Goal: Navigation & Orientation: Find specific page/section

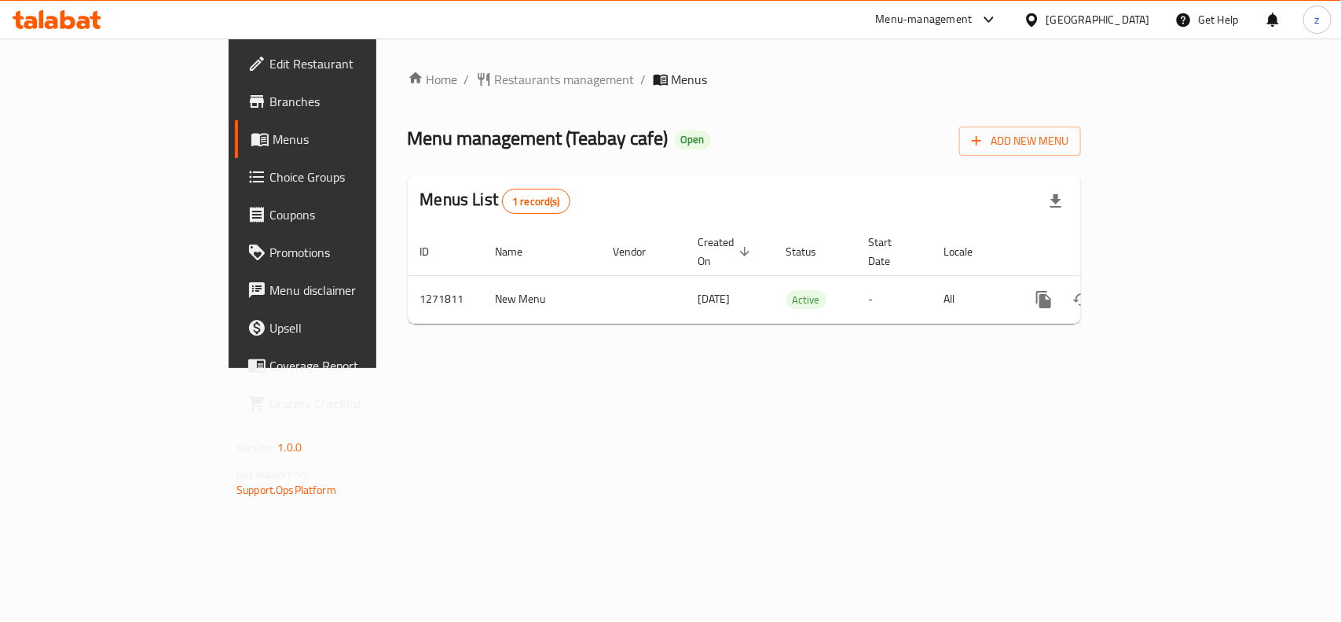
click at [408, 97] on div "Home / Restaurants management / Menus Menu management ( Teabay cafe ) Open Add …" at bounding box center [744, 203] width 673 height 266
click at [495, 81] on span "Restaurants management" at bounding box center [565, 79] width 140 height 19
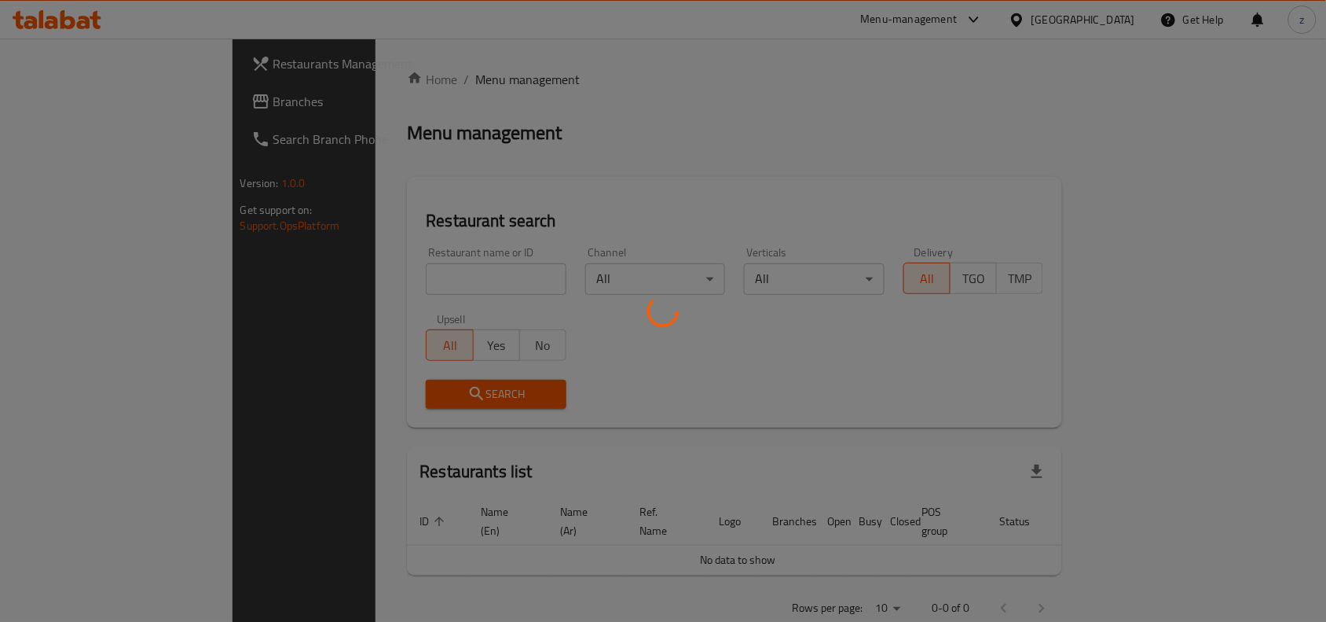
click at [92, 102] on div at bounding box center [663, 311] width 1326 height 622
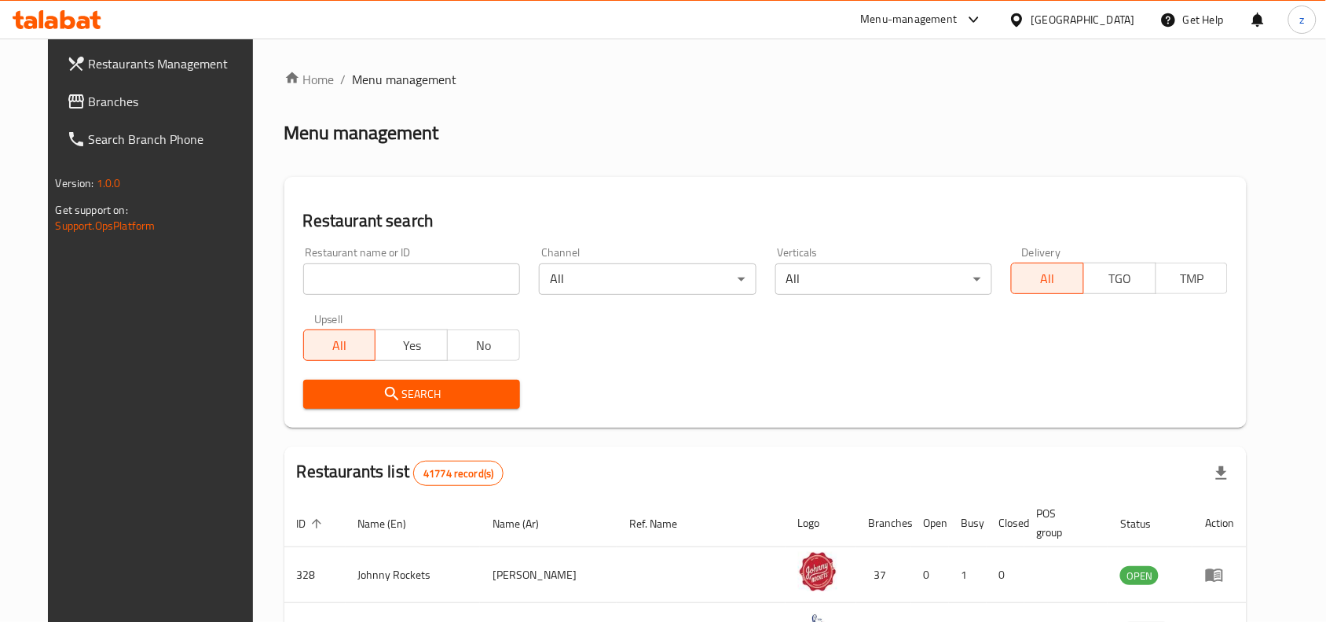
click at [92, 102] on span "Branches" at bounding box center [173, 101] width 168 height 19
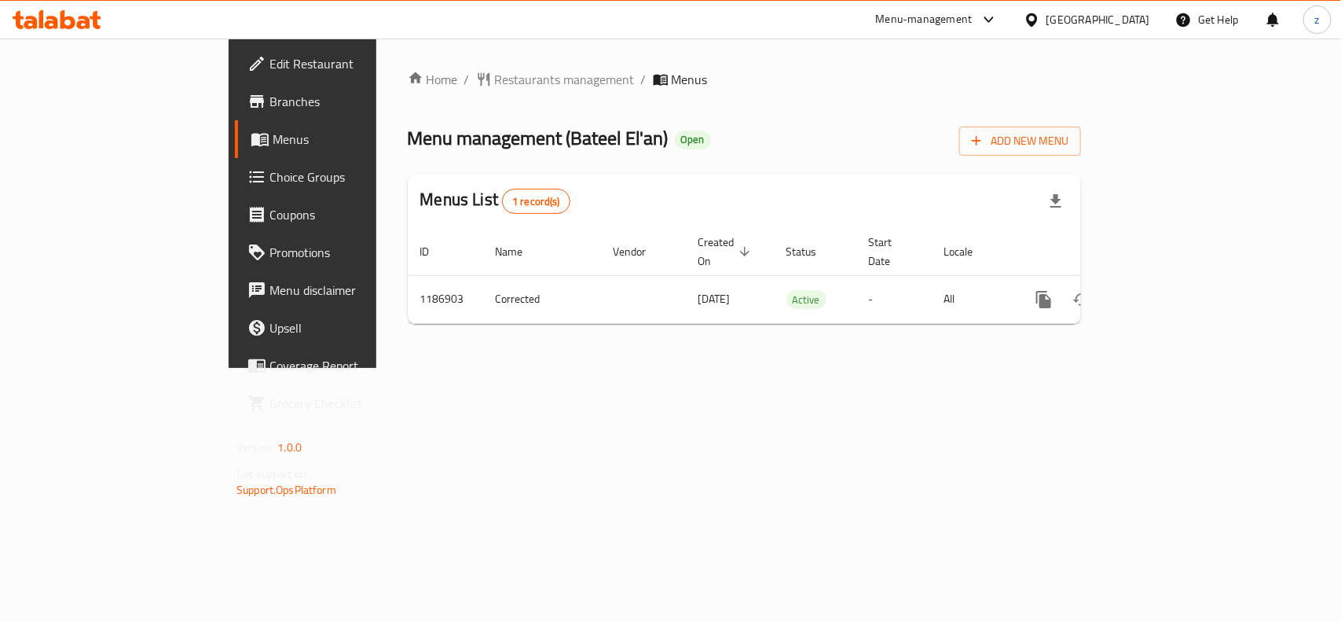
click at [495, 75] on span "Restaurants management" at bounding box center [565, 79] width 140 height 19
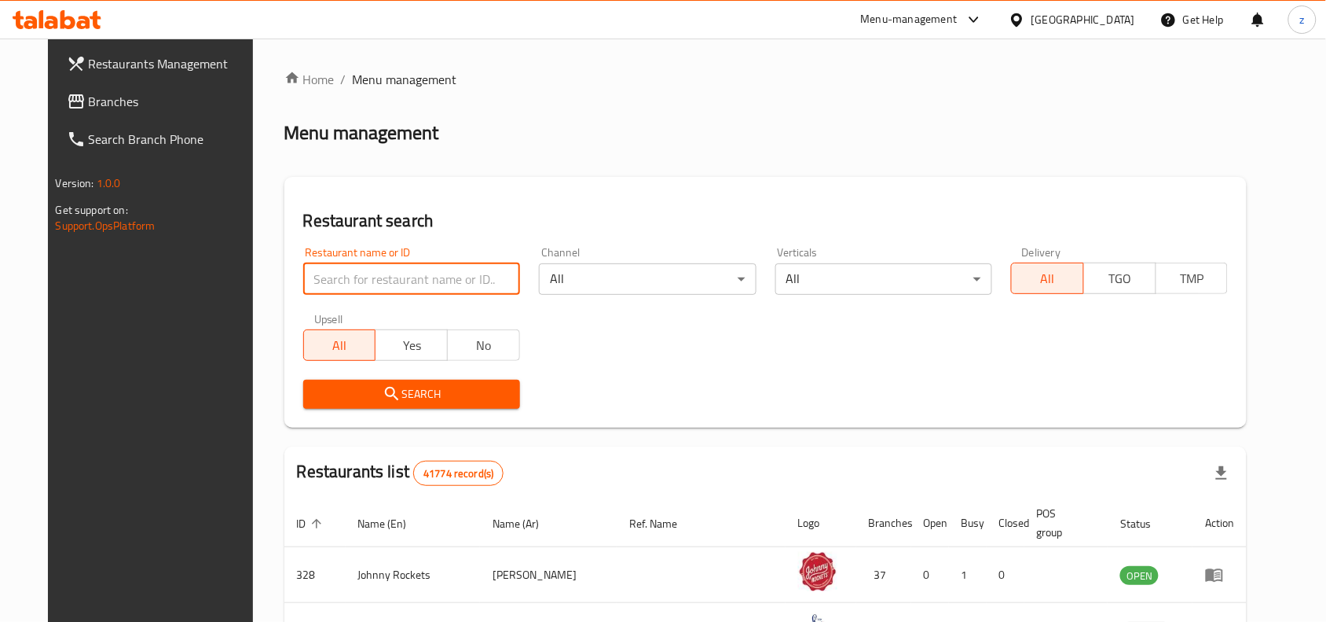
click at [355, 273] on input "search" at bounding box center [411, 278] width 217 height 31
paste input "666862"
type input "666862"
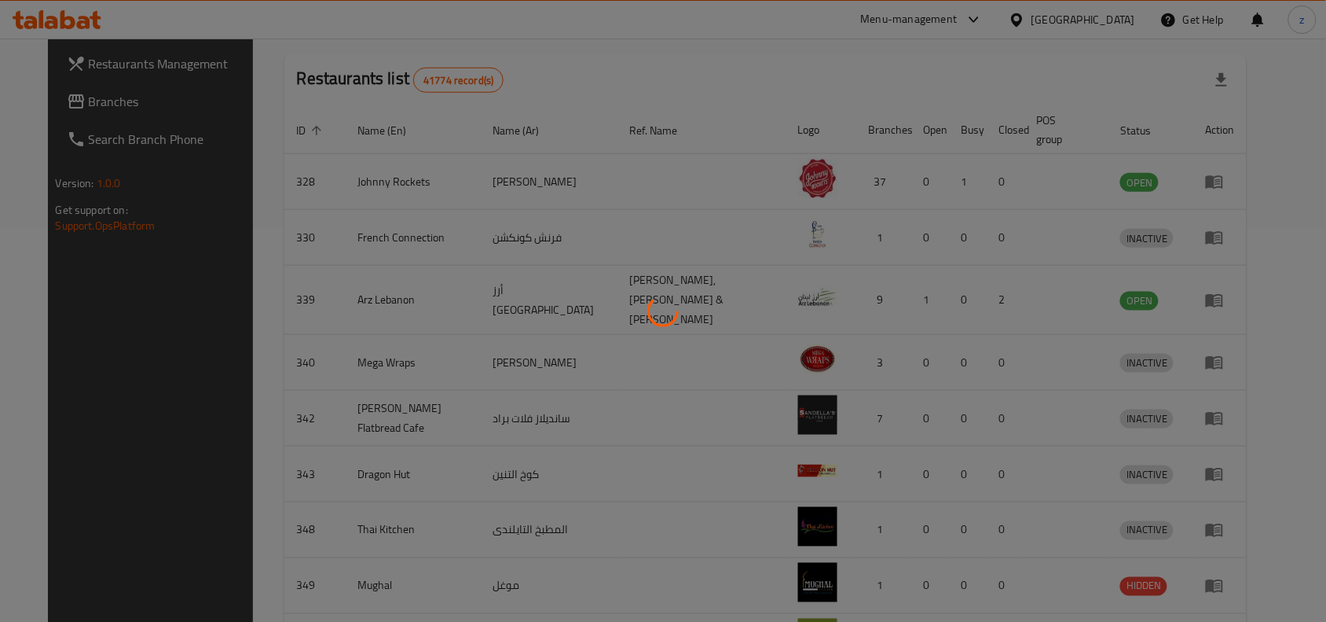
scroll to position [67, 0]
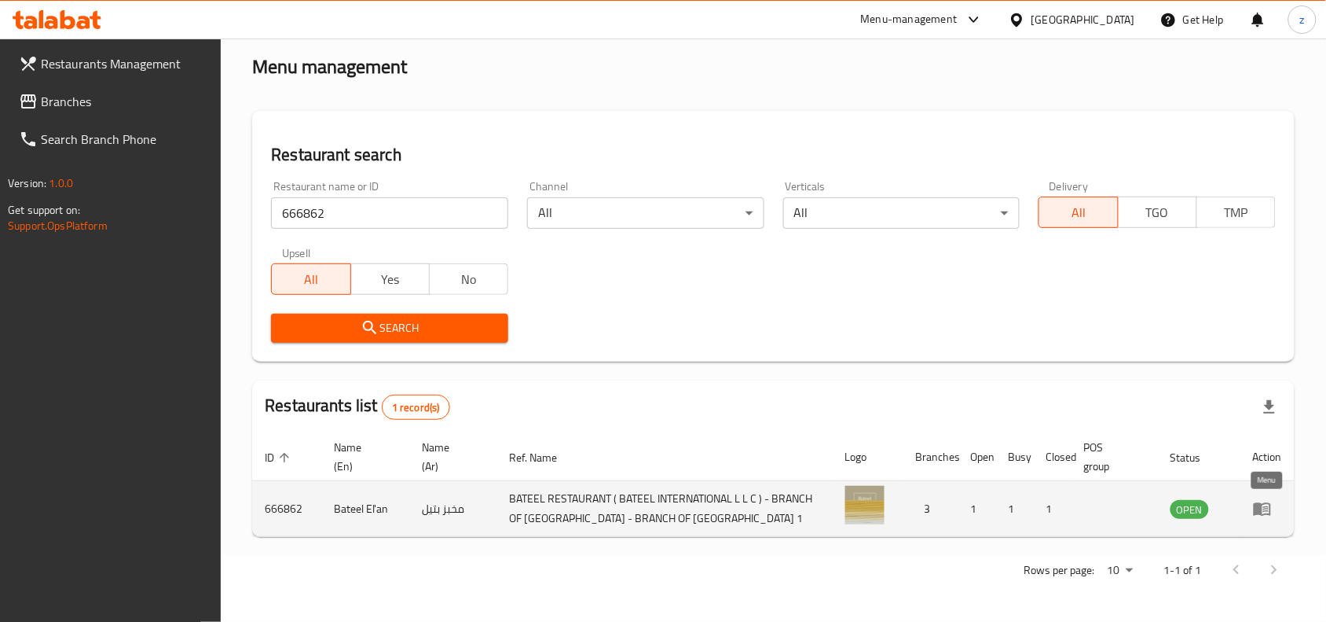
click at [1263, 512] on icon "enhanced table" at bounding box center [1262, 509] width 17 height 13
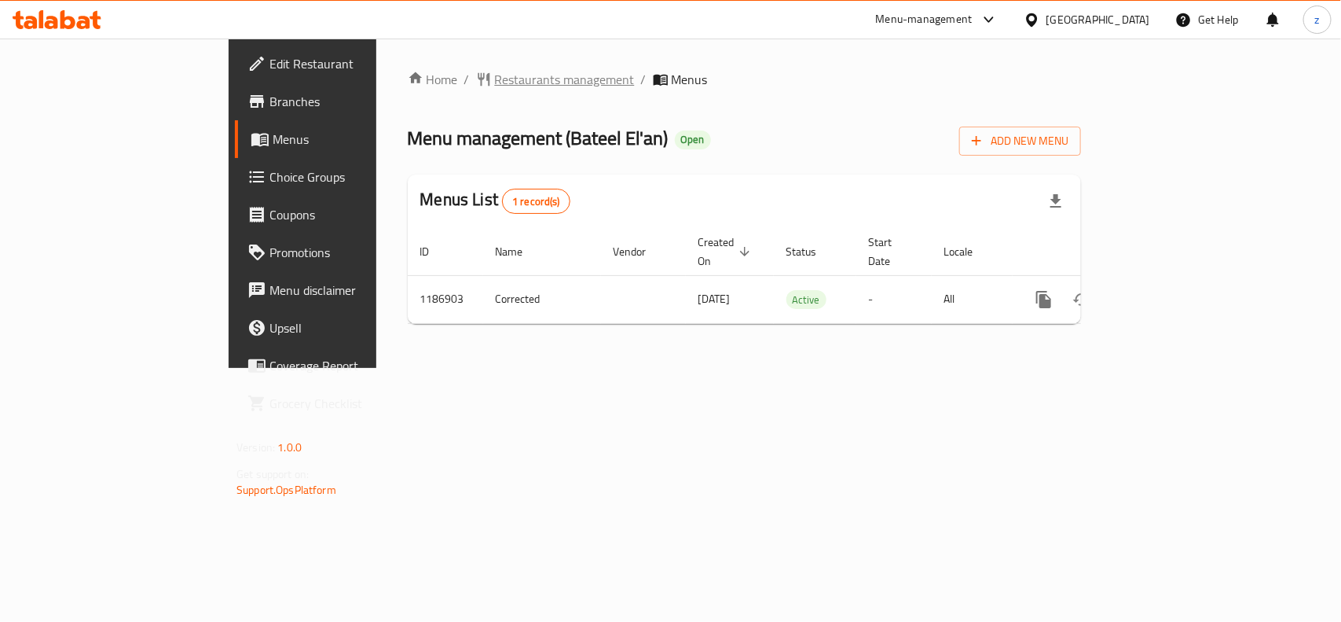
click at [495, 73] on span "Restaurants management" at bounding box center [565, 79] width 140 height 19
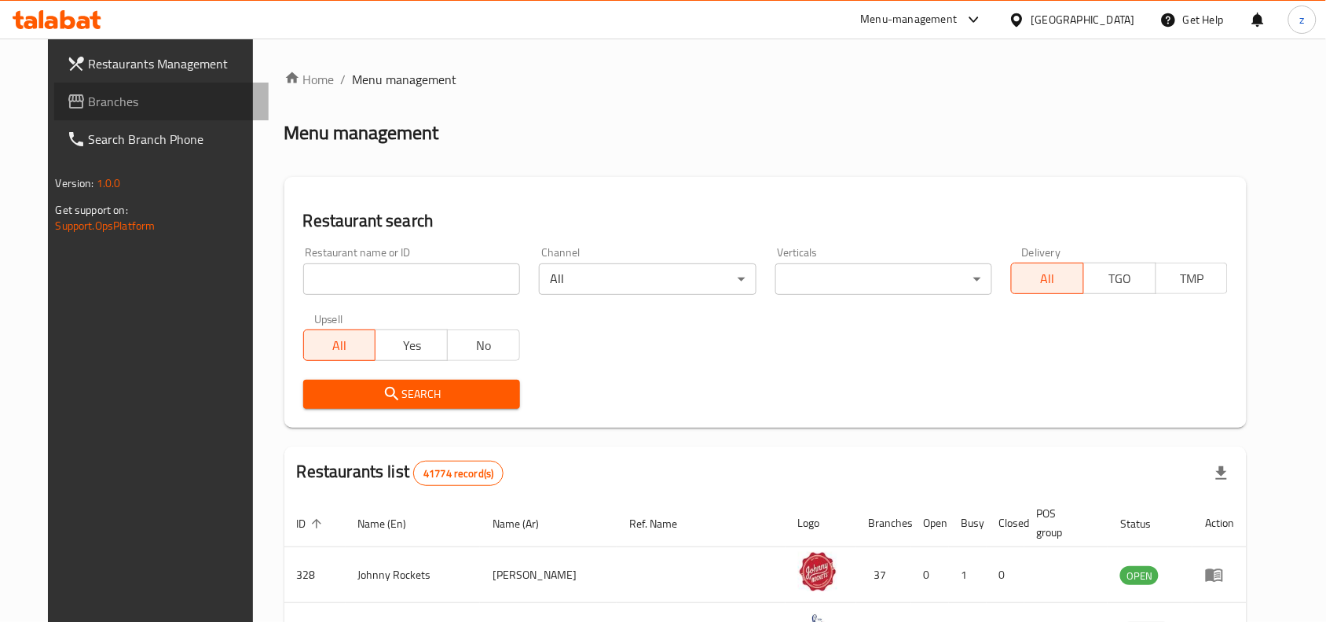
click at [54, 83] on link "Branches" at bounding box center [161, 102] width 215 height 38
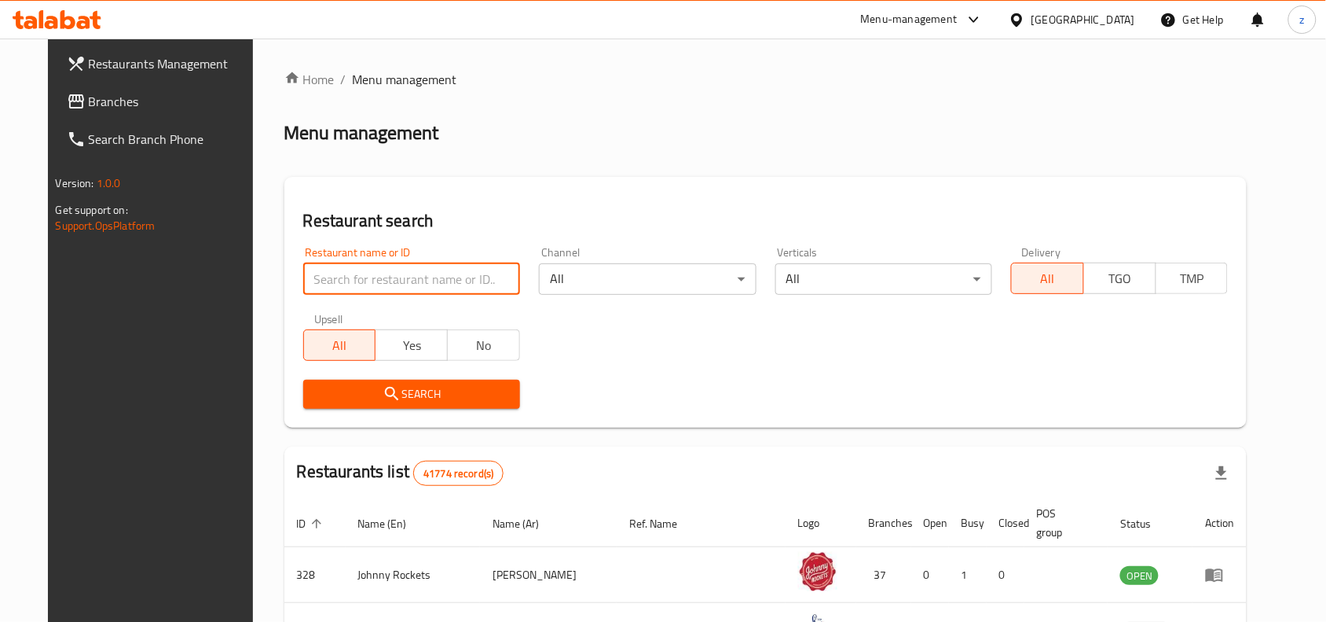
click at [343, 268] on input "search" at bounding box center [411, 278] width 217 height 31
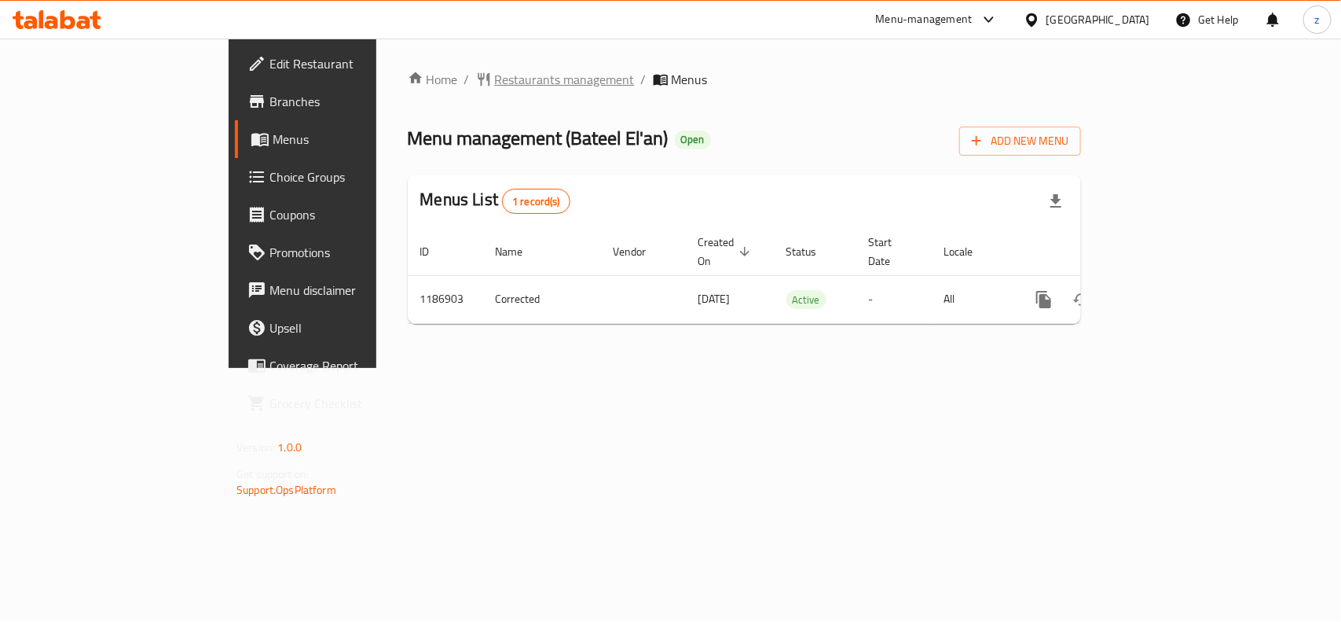
click at [495, 83] on span "Restaurants management" at bounding box center [565, 79] width 140 height 19
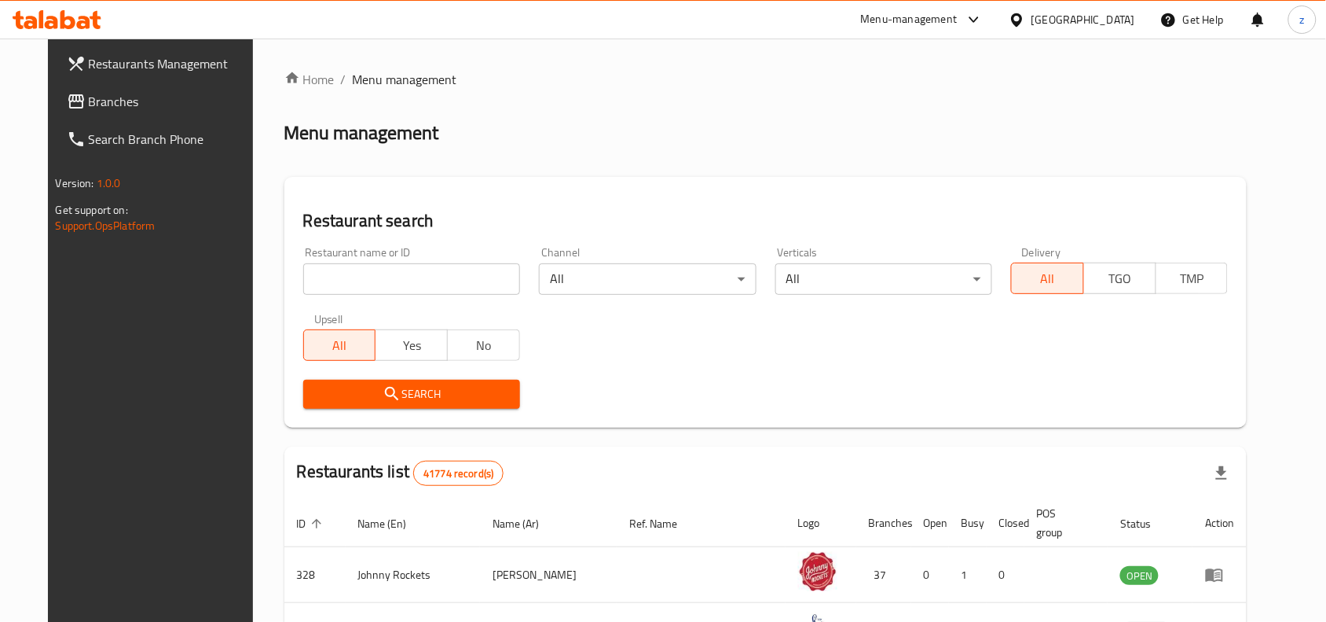
click at [369, 281] on input "search" at bounding box center [411, 278] width 217 height 31
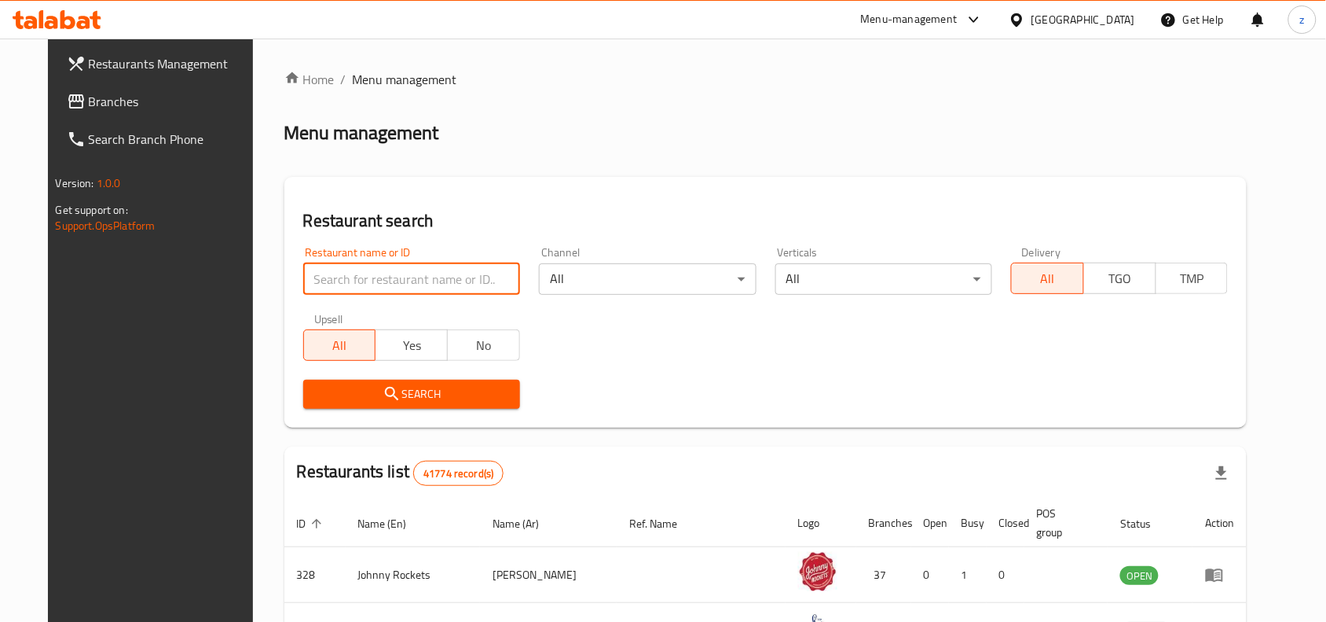
paste input "666862"
type input "666862"
click button "Search" at bounding box center [411, 394] width 217 height 29
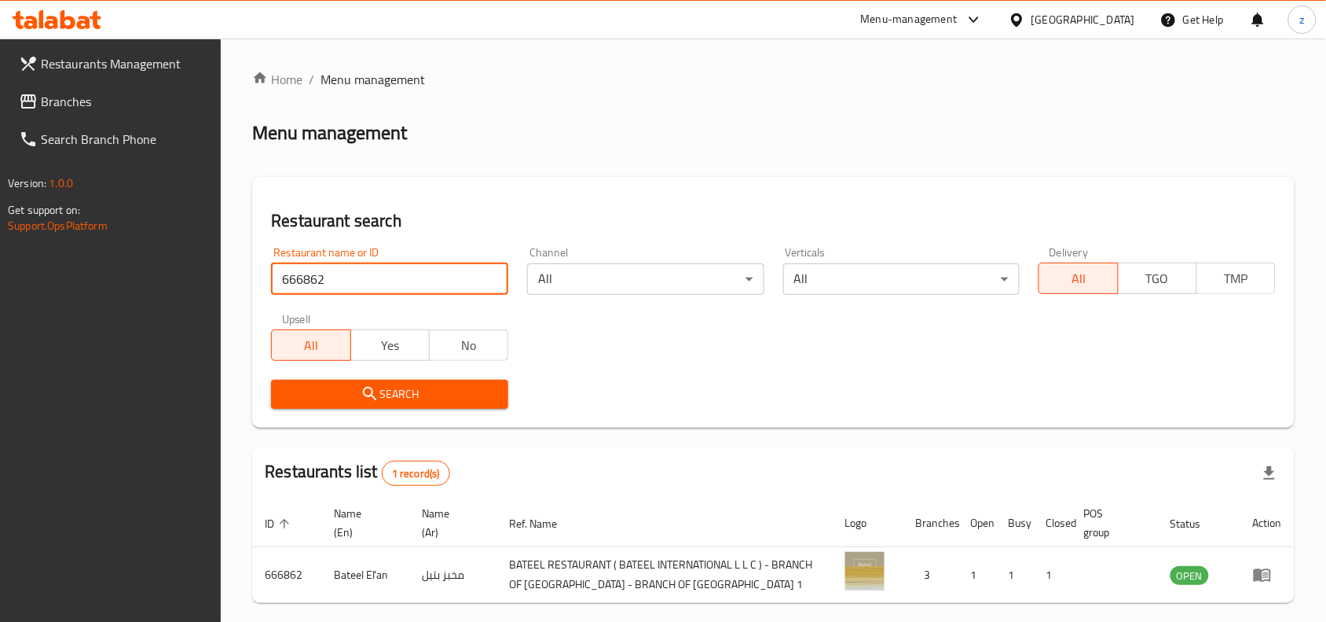
click at [75, 98] on span "Branches" at bounding box center [125, 101] width 168 height 19
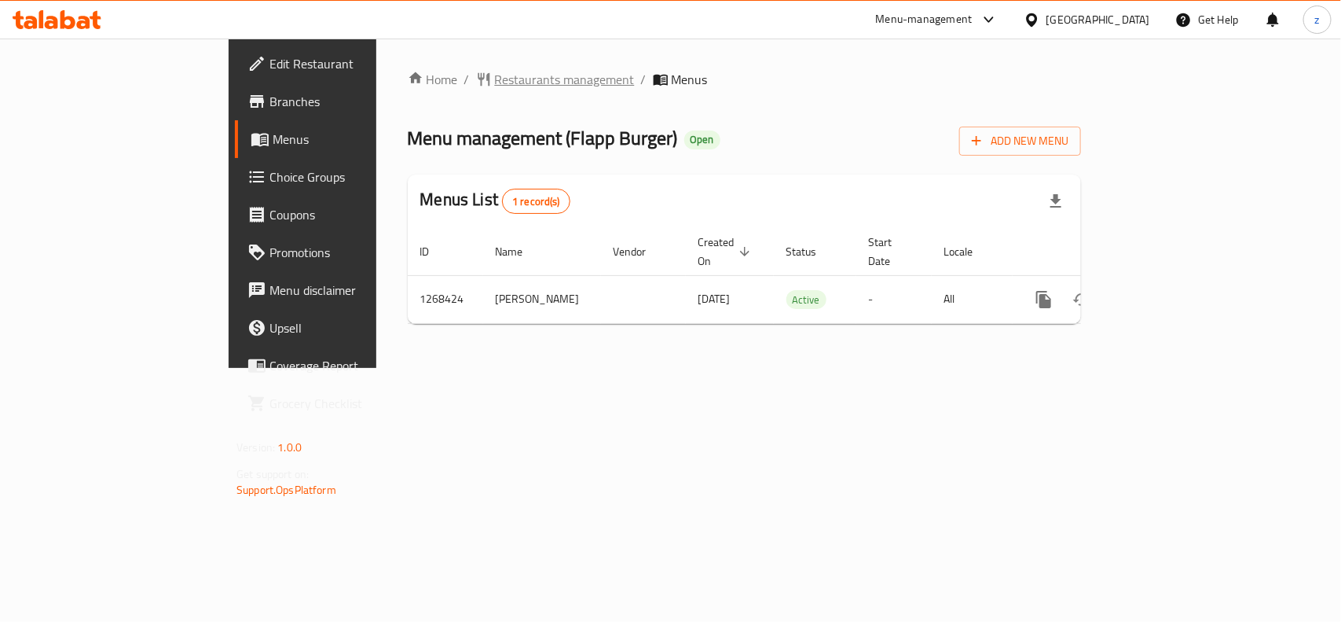
click at [495, 77] on span "Restaurants management" at bounding box center [565, 79] width 140 height 19
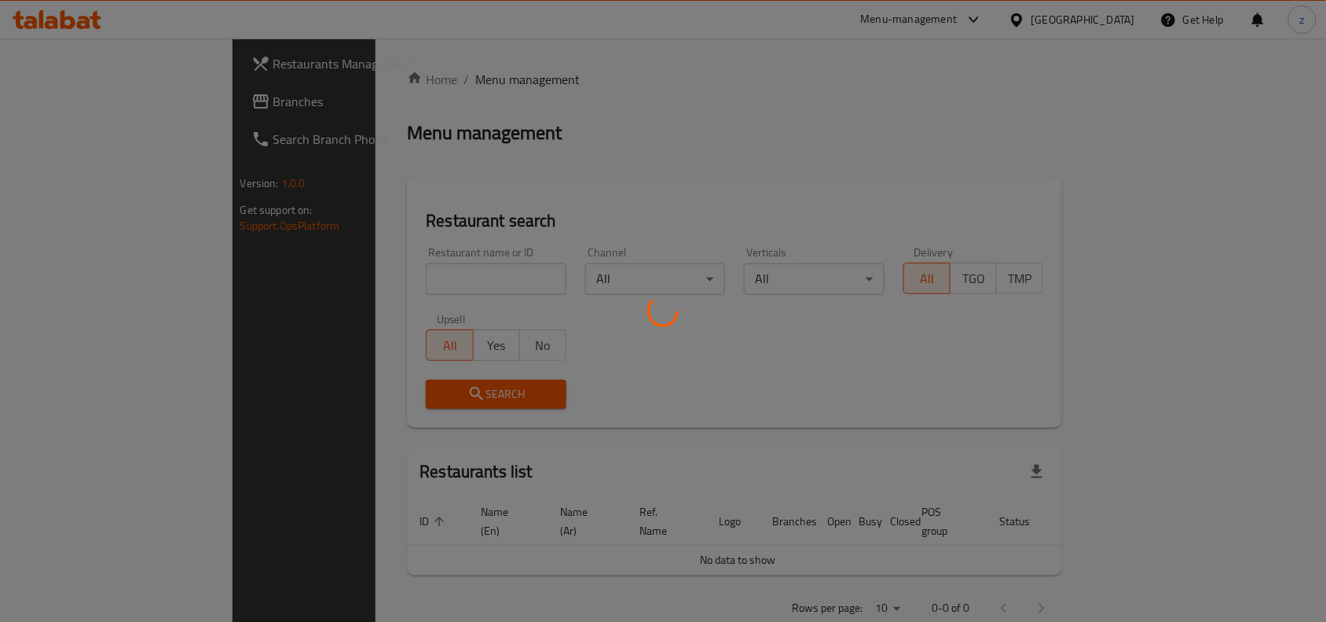
click at [383, 277] on div at bounding box center [663, 311] width 1326 height 622
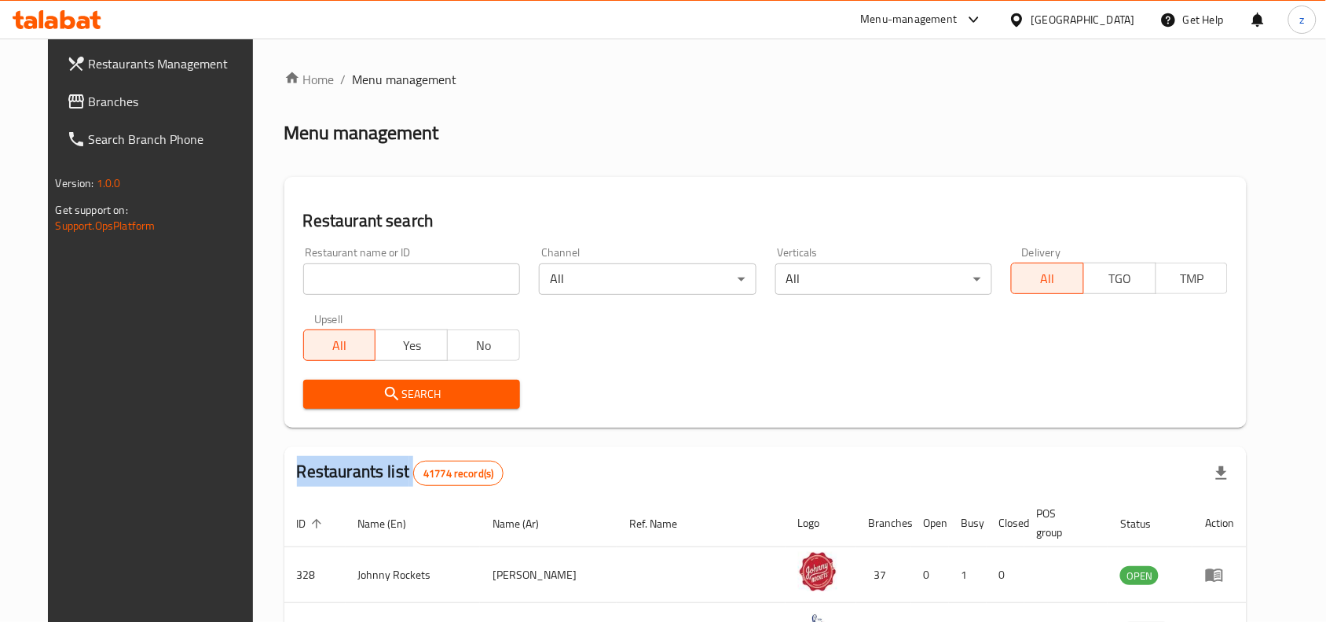
click at [383, 277] on div "Home / Menu management Menu management Restaurant search Restaurant name or ID …" at bounding box center [765, 557] width 963 height 974
click at [383, 277] on input "search" at bounding box center [411, 278] width 217 height 31
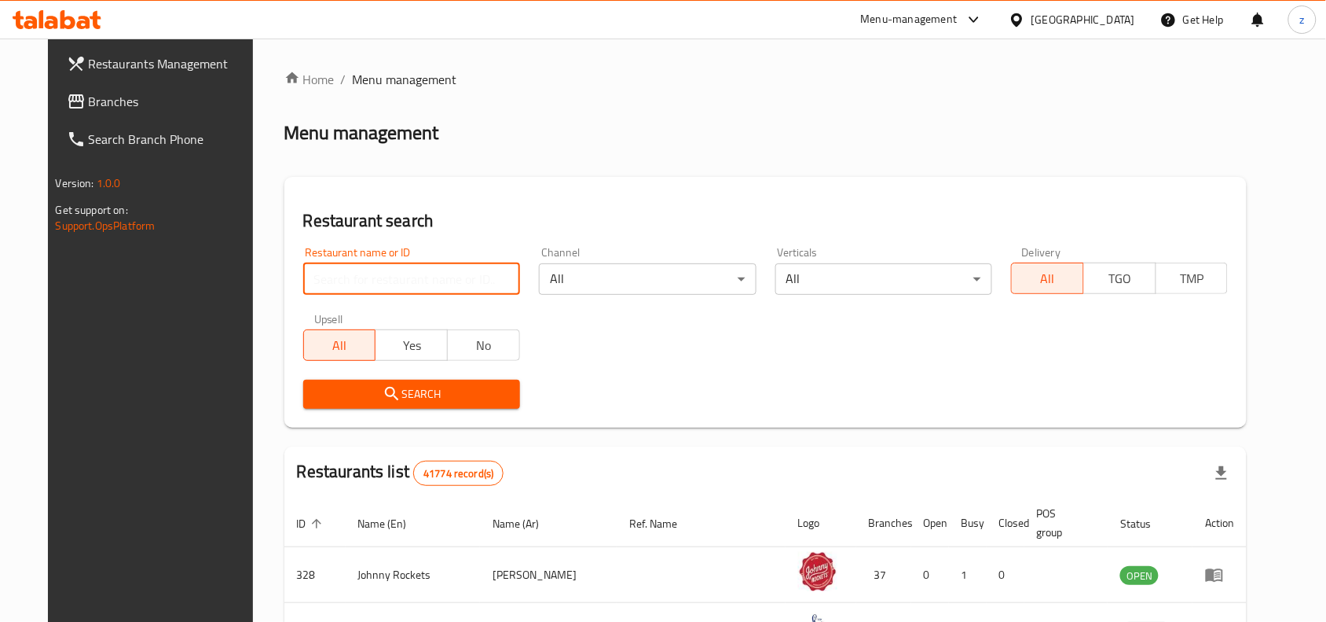
paste input "688125"
type input "688125"
click button "Search" at bounding box center [411, 394] width 217 height 29
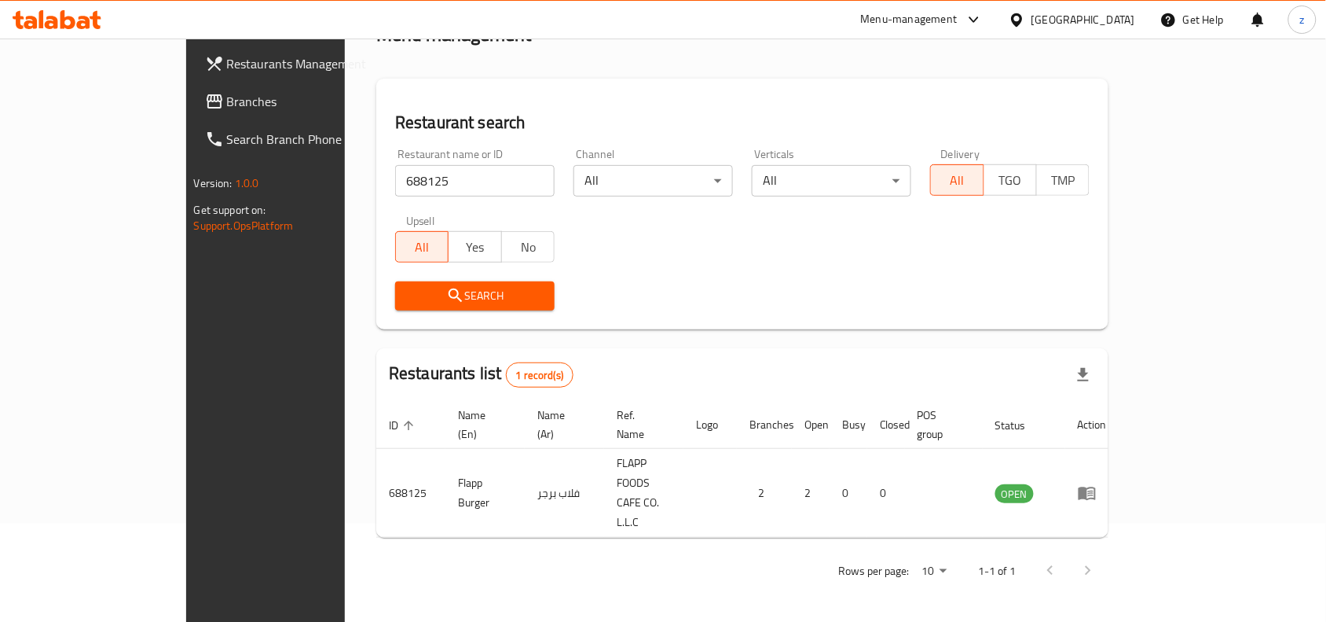
scroll to position [49, 0]
